Goal: Task Accomplishment & Management: Complete application form

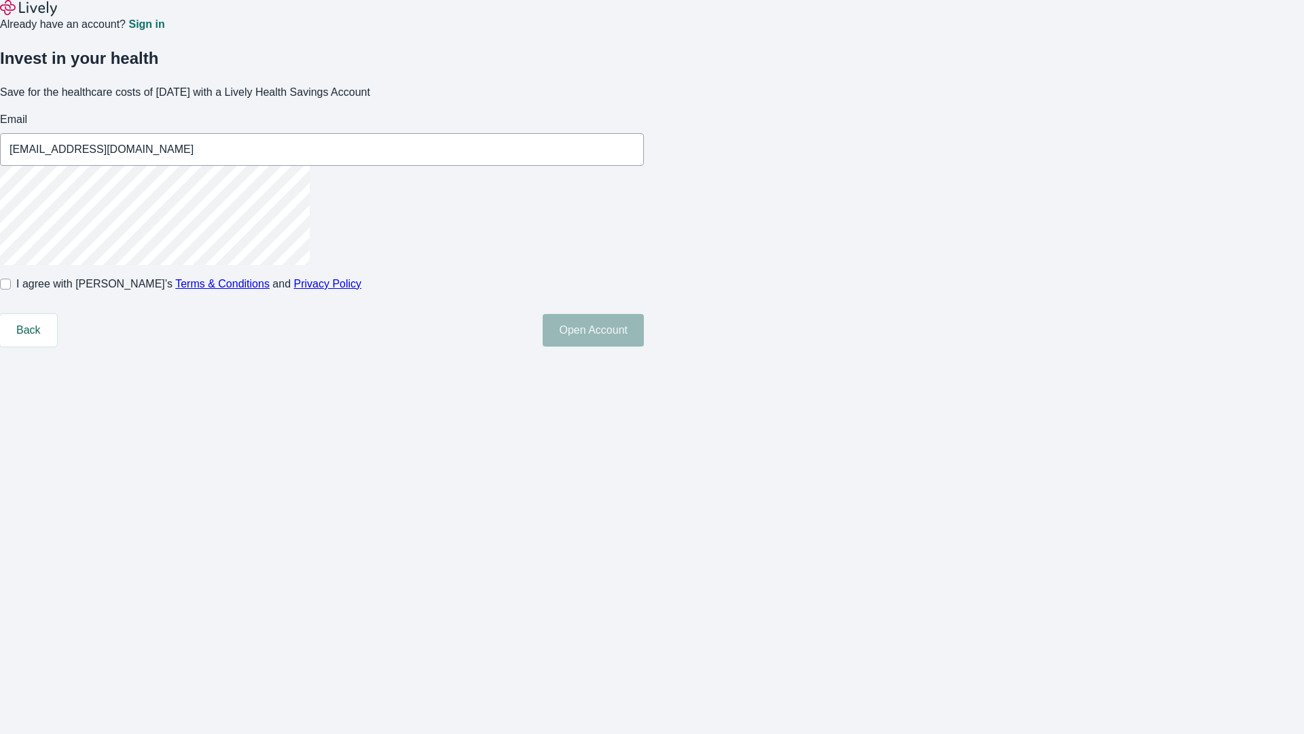
click at [11, 289] on input "I agree with Lively’s Terms & Conditions and Privacy Policy" at bounding box center [5, 284] width 11 height 11
checkbox input "true"
click at [644, 346] on button "Open Account" at bounding box center [593, 330] width 101 height 33
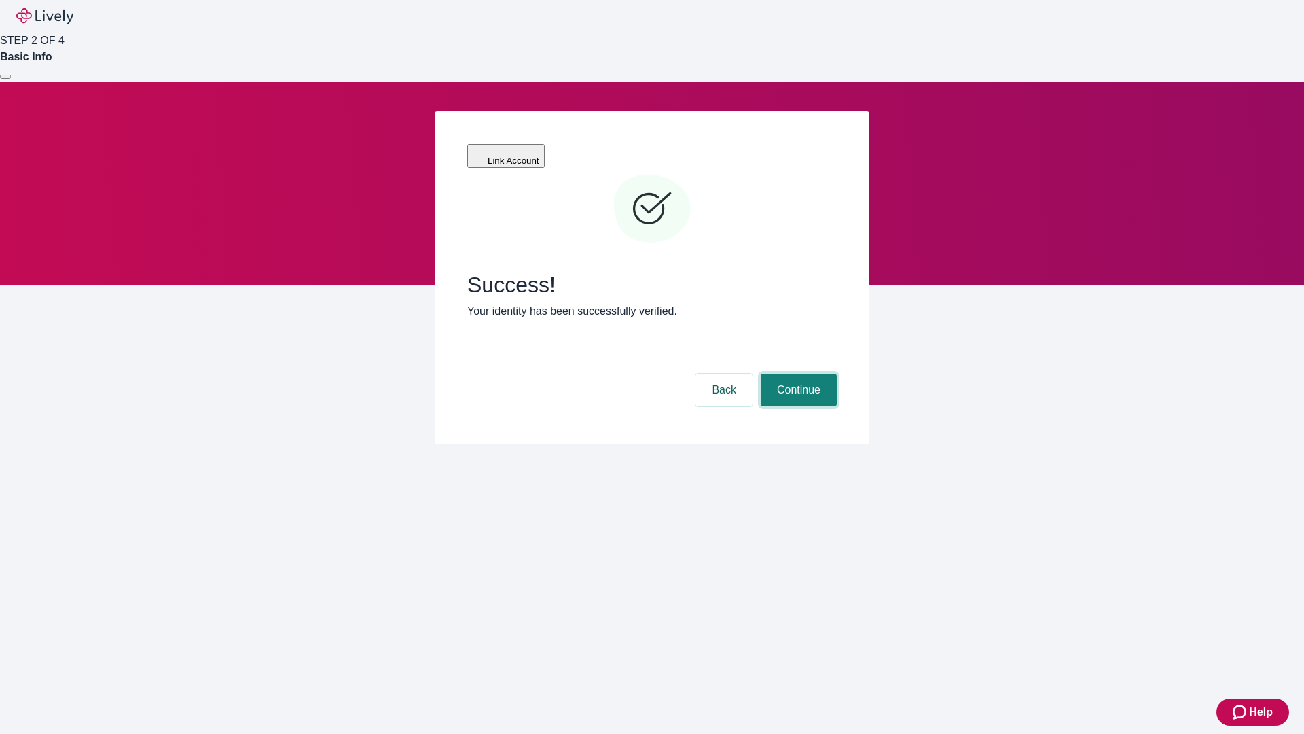
click at [797, 374] on button "Continue" at bounding box center [799, 390] width 76 height 33
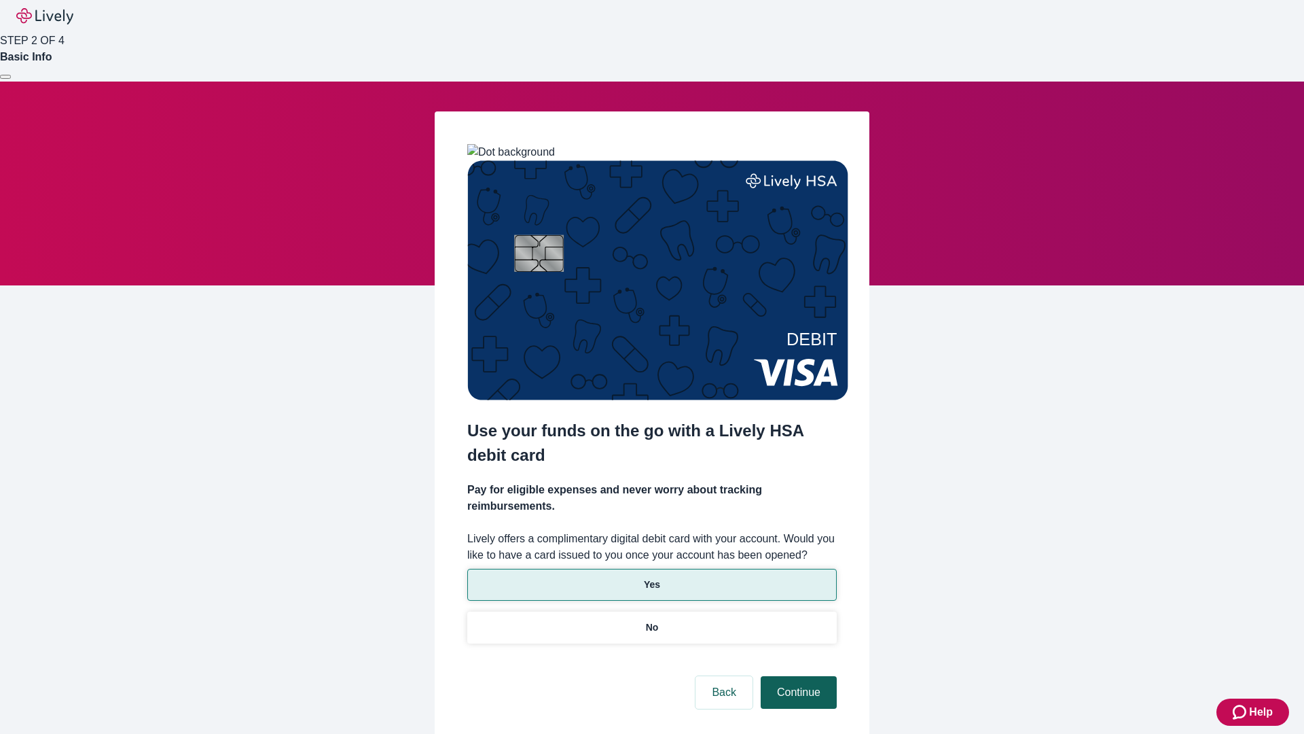
click at [652, 620] on p "No" at bounding box center [652, 627] width 13 height 14
click at [797, 676] on button "Continue" at bounding box center [799, 692] width 76 height 33
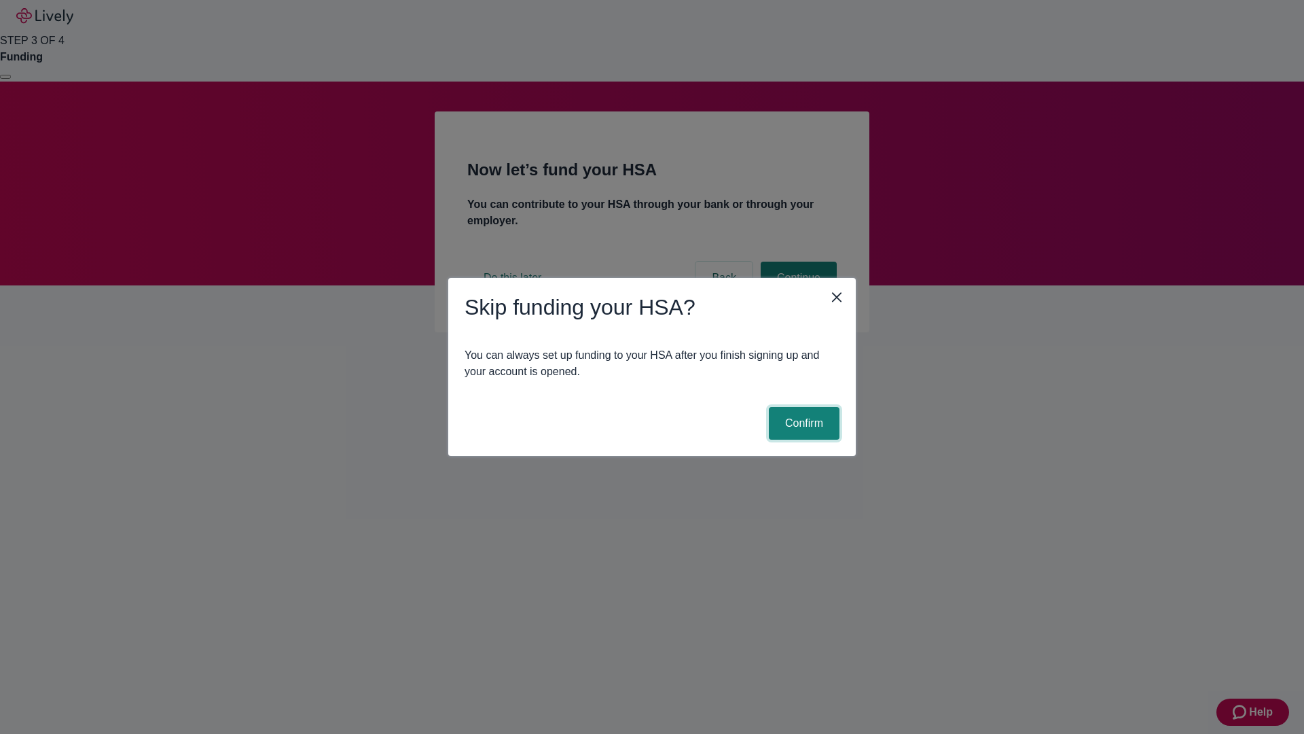
click at [802, 423] on button "Confirm" at bounding box center [804, 423] width 71 height 33
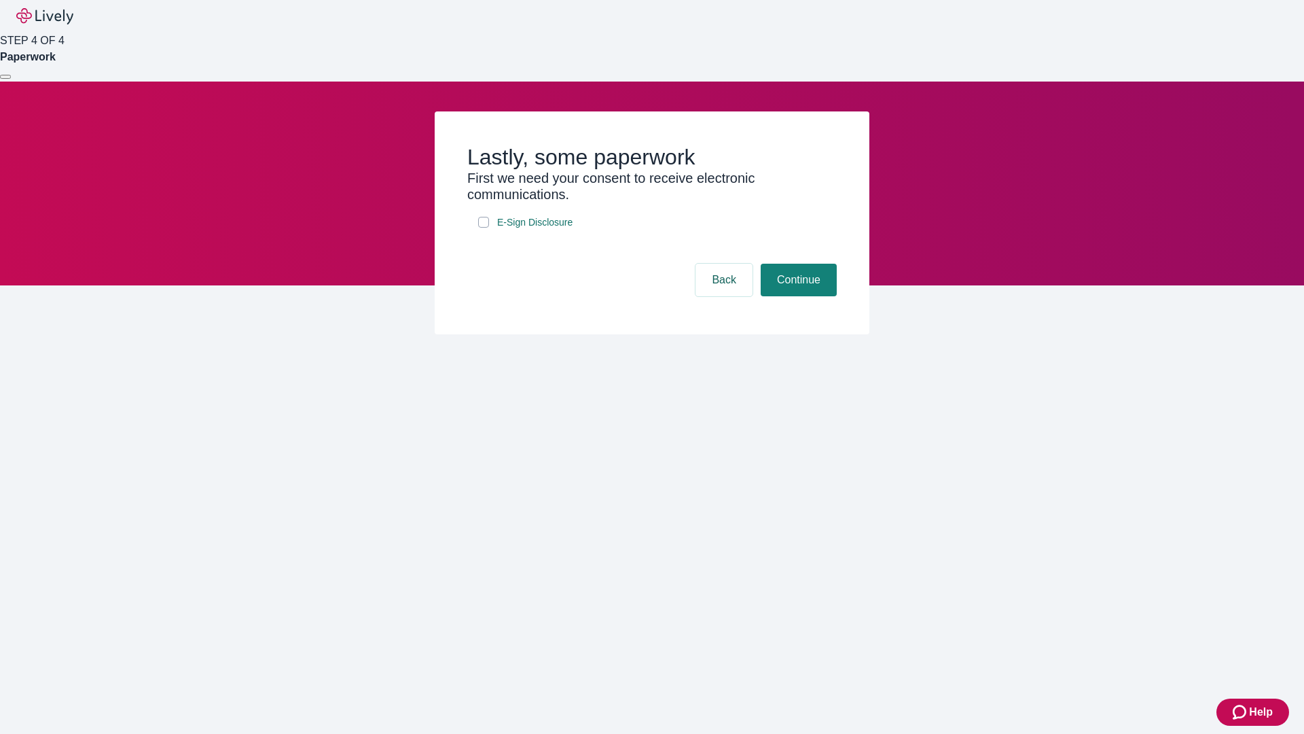
click at [484, 228] on input "E-Sign Disclosure" at bounding box center [483, 222] width 11 height 11
checkbox input "true"
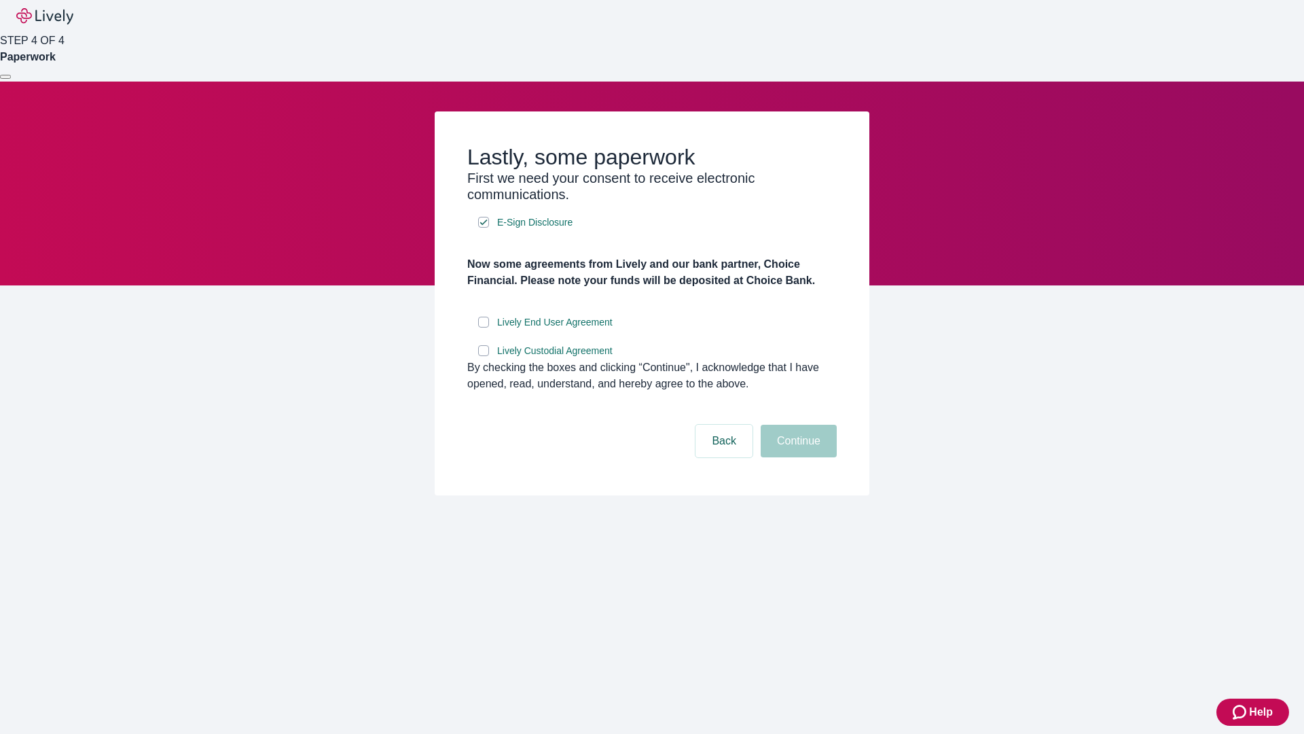
click at [484, 327] on input "Lively End User Agreement" at bounding box center [483, 322] width 11 height 11
checkbox input "true"
click at [484, 356] on input "Lively Custodial Agreement" at bounding box center [483, 350] width 11 height 11
checkbox input "true"
click at [797, 457] on button "Continue" at bounding box center [799, 441] width 76 height 33
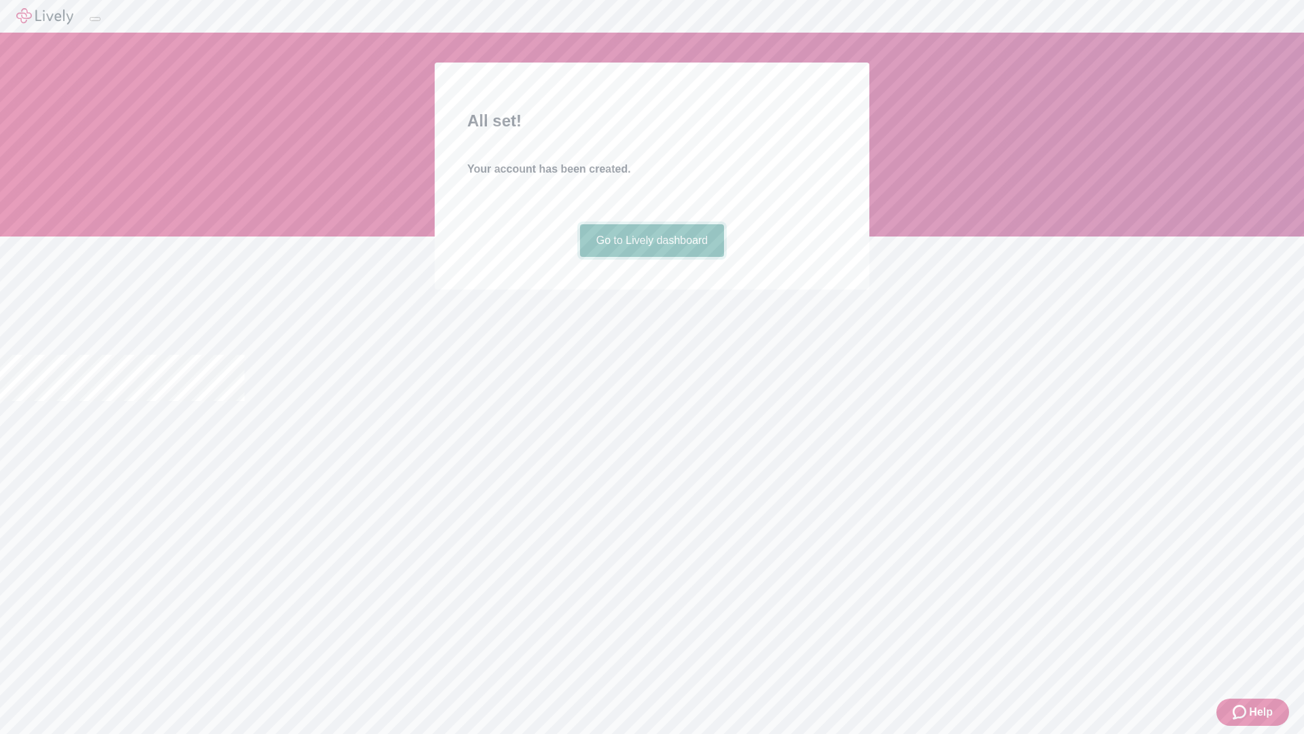
click at [652, 257] on link "Go to Lively dashboard" at bounding box center [652, 240] width 145 height 33
